Goal: Navigation & Orientation: Find specific page/section

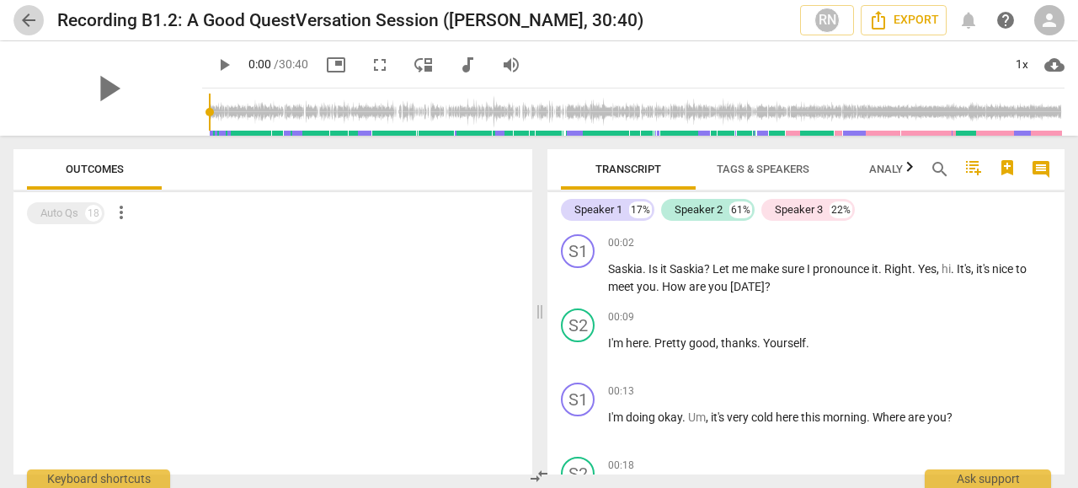
click at [29, 23] on span "arrow_back" at bounding box center [29, 20] width 20 height 20
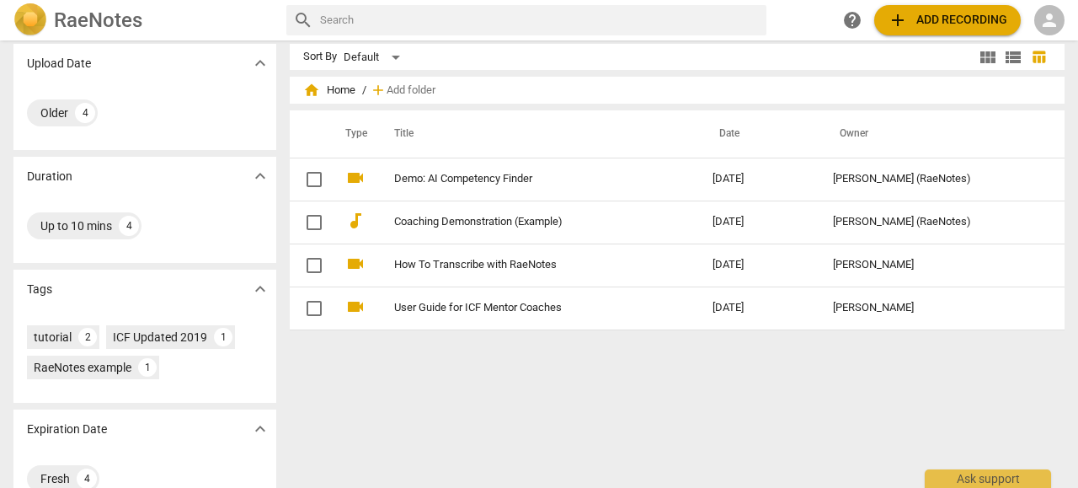
scroll to position [10, 0]
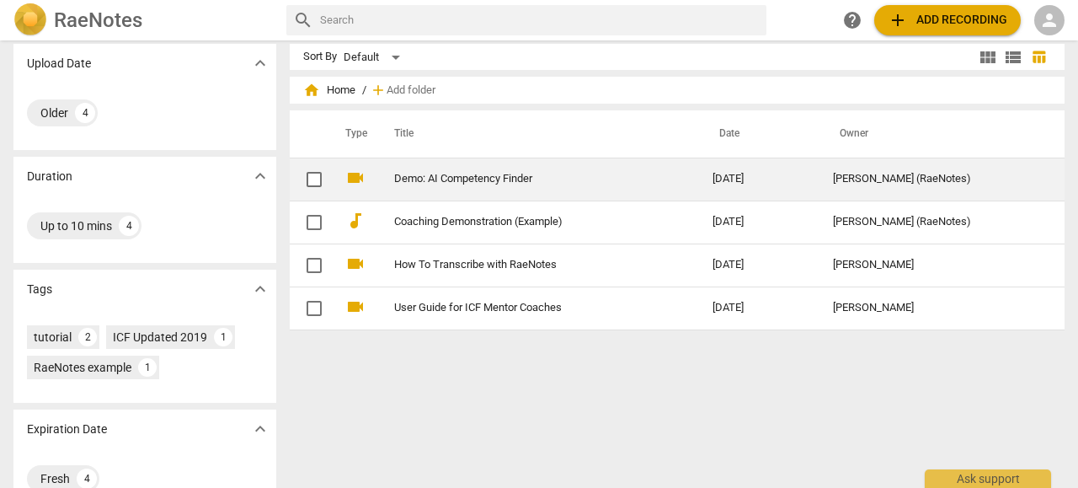
click at [460, 183] on link "Demo: AI Competency Finder" at bounding box center [523, 179] width 258 height 13
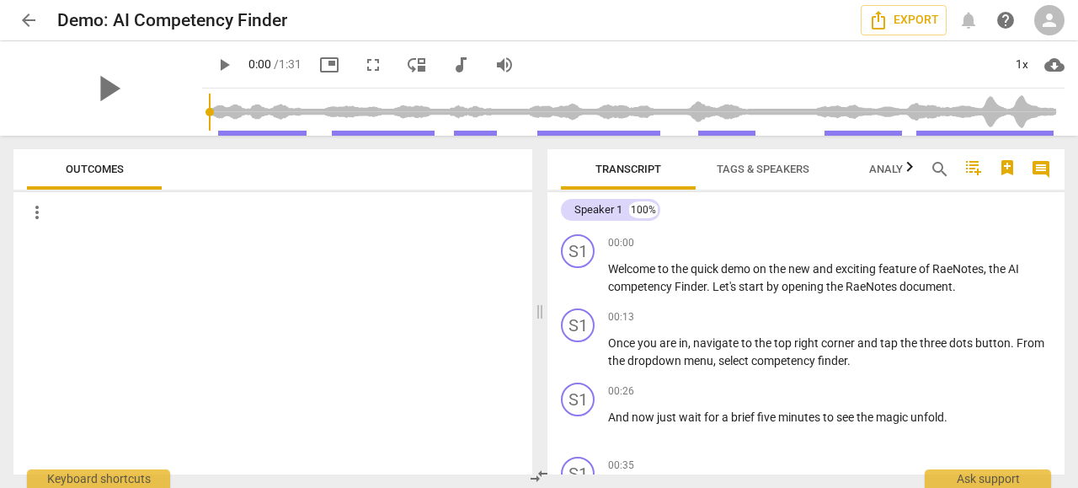
click at [25, 19] on span "arrow_back" at bounding box center [29, 20] width 20 height 20
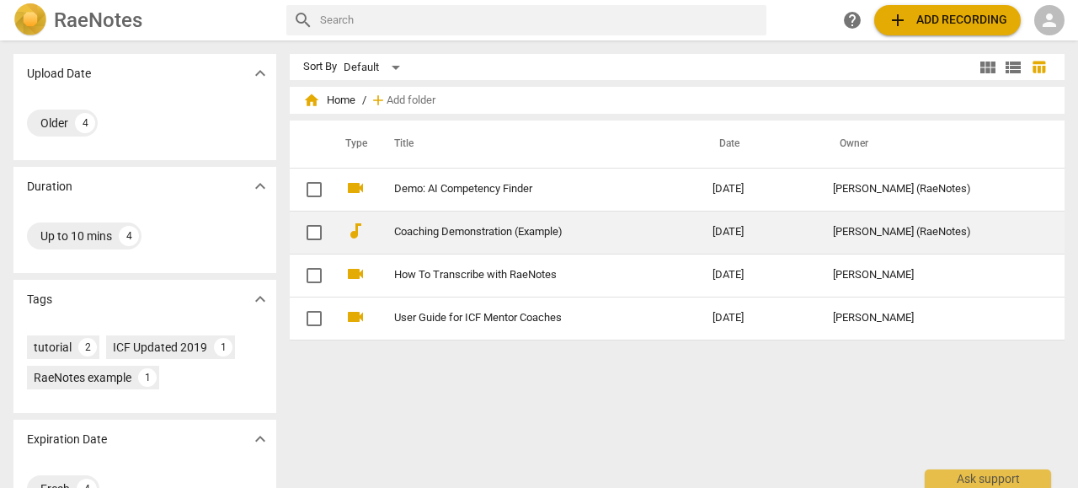
click at [500, 230] on link "Coaching Demonstration (Example)" at bounding box center [523, 232] width 258 height 13
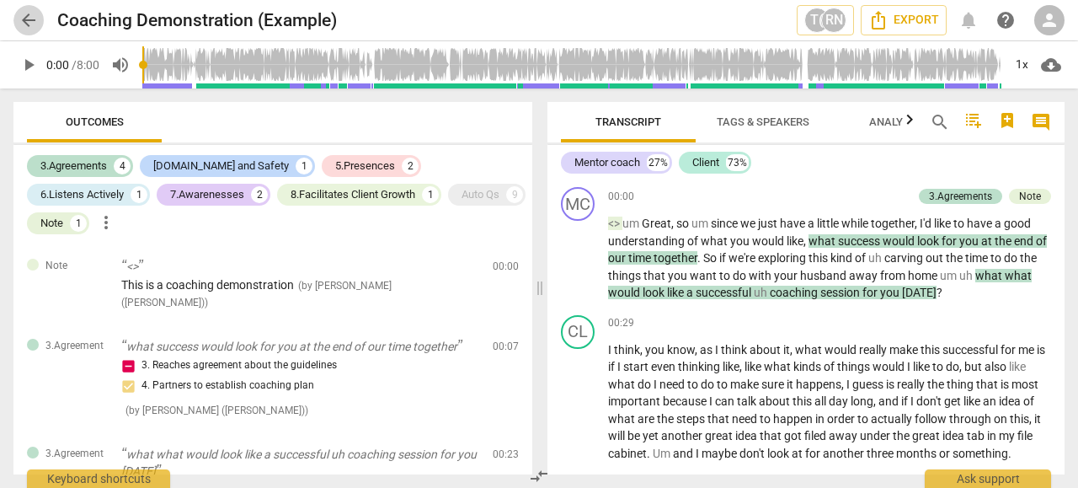
click at [23, 24] on span "arrow_back" at bounding box center [29, 20] width 20 height 20
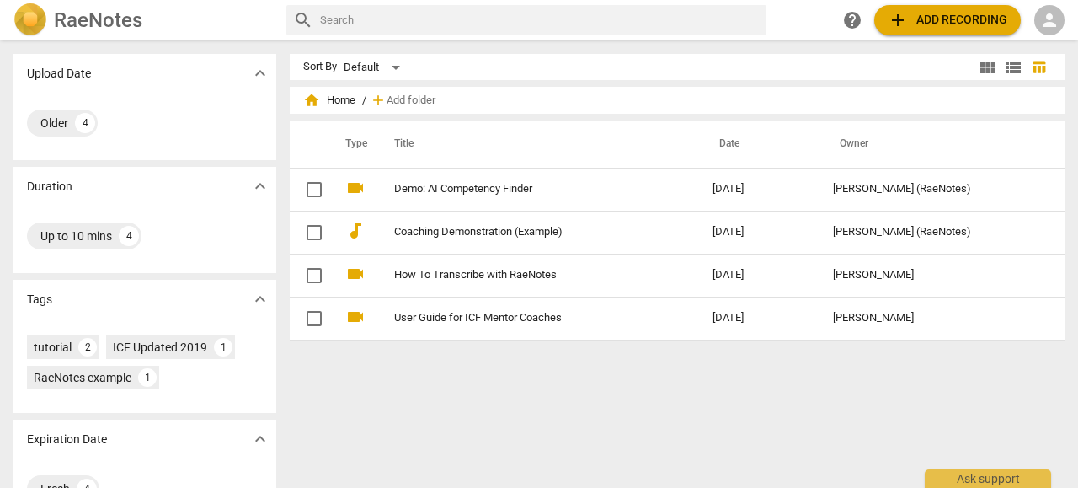
click at [91, 24] on h2 "RaeNotes" at bounding box center [98, 20] width 88 height 24
click at [66, 21] on h2 "RaeNotes" at bounding box center [98, 20] width 88 height 24
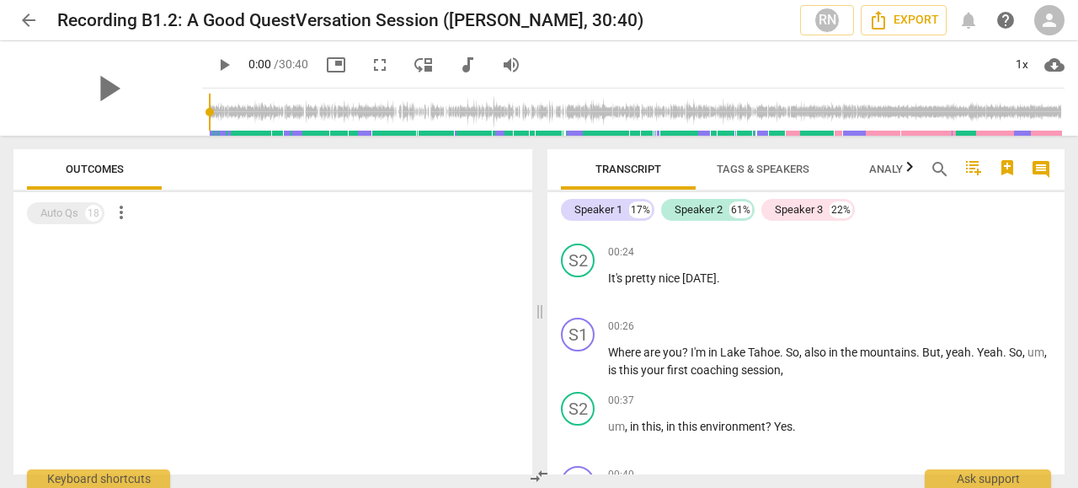
scroll to position [398, 0]
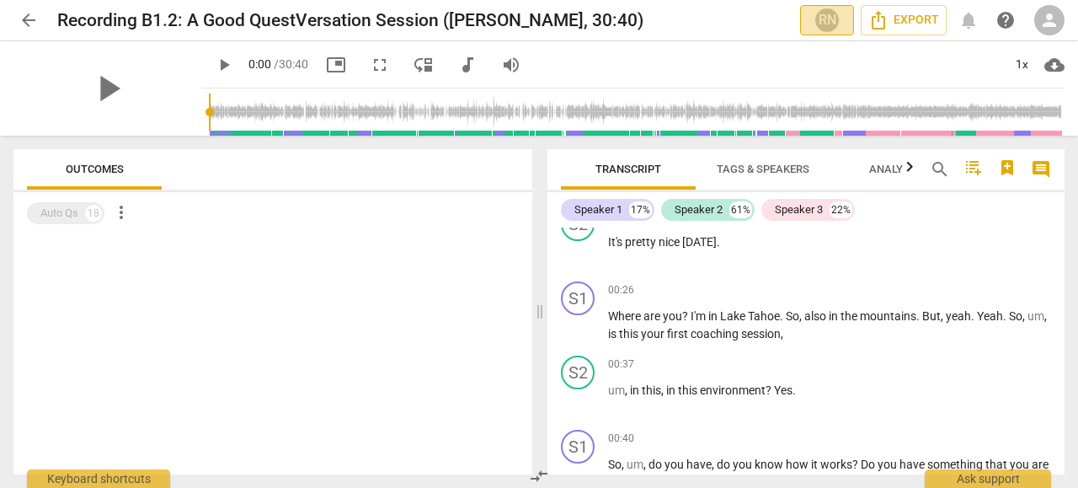
click at [828, 24] on div "RN" at bounding box center [827, 20] width 25 height 25
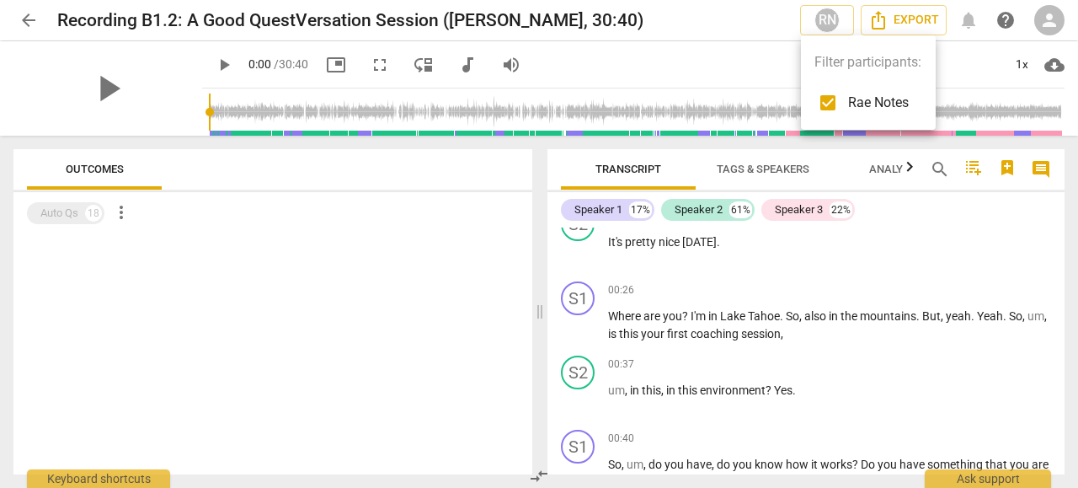
click at [1049, 23] on div at bounding box center [539, 244] width 1078 height 488
